Goal: Task Accomplishment & Management: Use online tool/utility

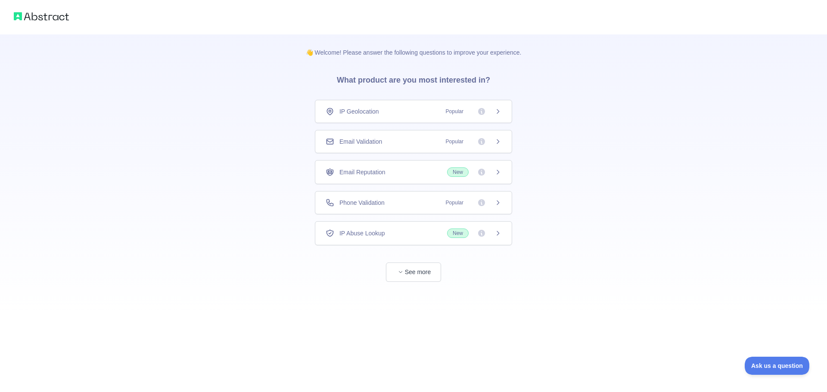
click at [451, 199] on span "Popular" at bounding box center [455, 203] width 28 height 9
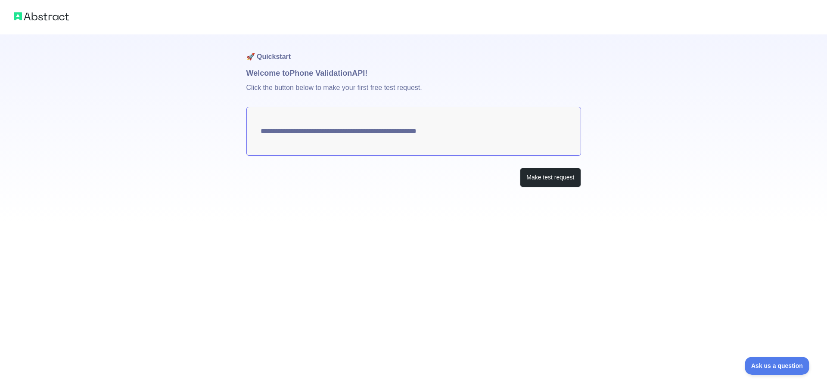
click at [292, 117] on textarea "**********" at bounding box center [413, 131] width 335 height 49
click at [534, 178] on button "Make test request" at bounding box center [550, 177] width 61 height 19
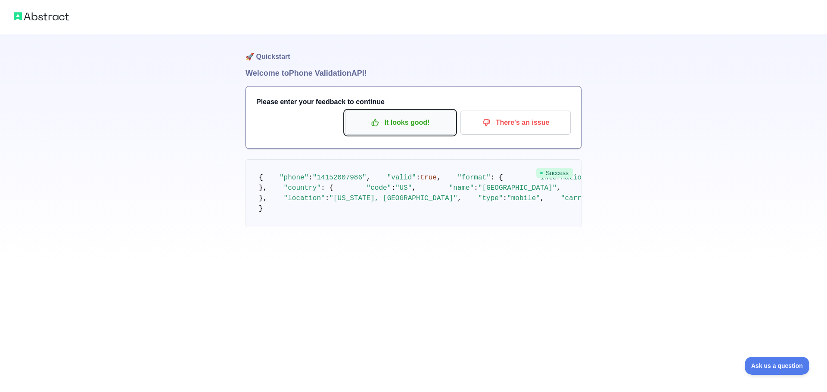
click at [413, 116] on p "It looks good!" at bounding box center [399, 122] width 97 height 15
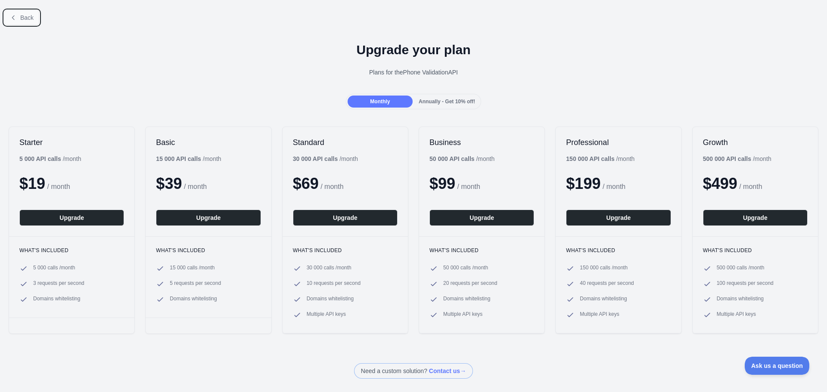
click at [25, 21] on span "Back" at bounding box center [26, 17] width 13 height 7
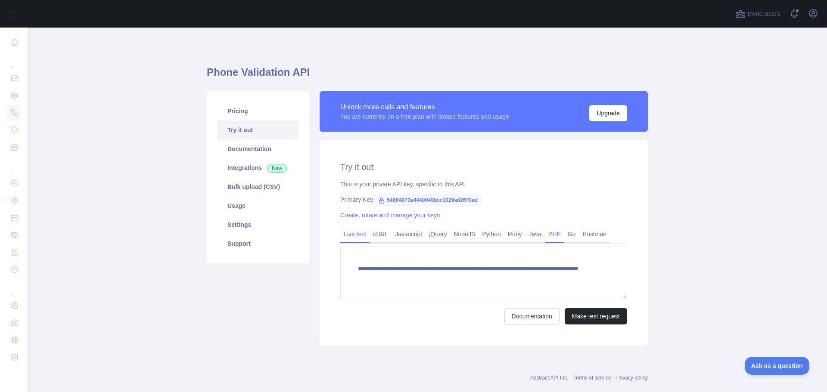
click at [549, 234] on link "PHP" at bounding box center [554, 234] width 19 height 14
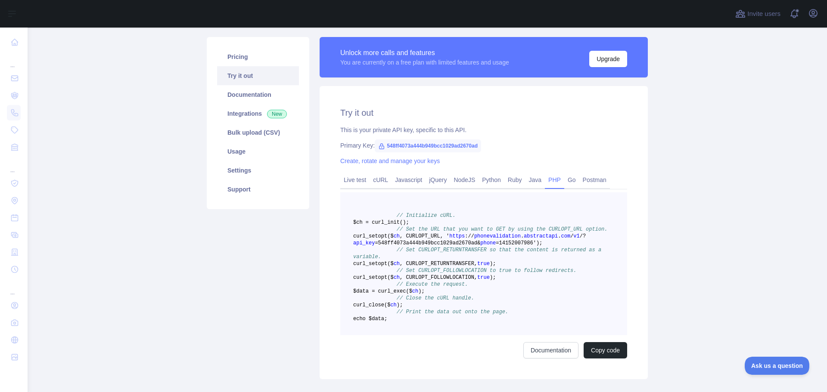
scroll to position [17, 0]
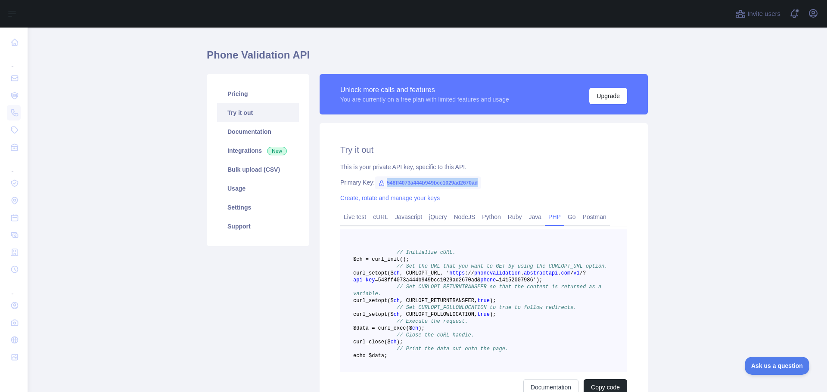
drag, startPoint x: 382, startPoint y: 184, endPoint x: 478, endPoint y: 182, distance: 96.1
click at [478, 182] on div "Primary Key: 548ff4073a444b949bcc1029ad2670ad" at bounding box center [483, 182] width 287 height 9
copy span "548ff4073a444b949bcc1029ad2670ad"
click at [378, 186] on icon at bounding box center [381, 183] width 7 height 7
drag, startPoint x: 382, startPoint y: 184, endPoint x: 480, endPoint y: 177, distance: 98.9
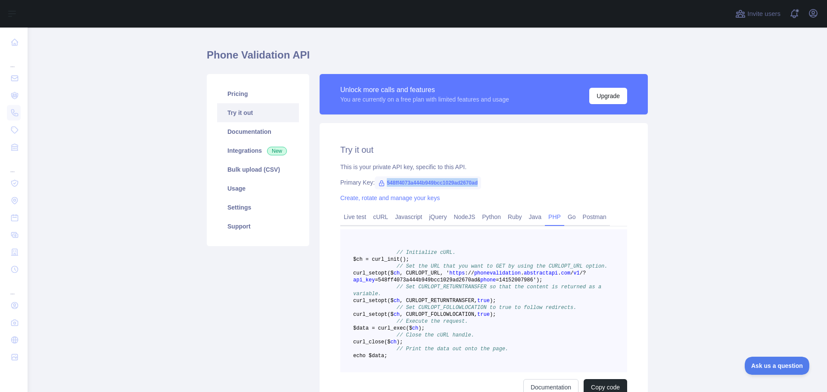
click at [480, 177] on div "Try it out This is your private API key, specific to this API. Primary Key: 548…" at bounding box center [484, 269] width 328 height 293
copy span "548ff4073a444b949bcc1029ad2670ad"
click at [384, 197] on link "Create, rotate and manage your keys" at bounding box center [390, 198] width 100 height 7
